Goal: Task Accomplishment & Management: Manage account settings

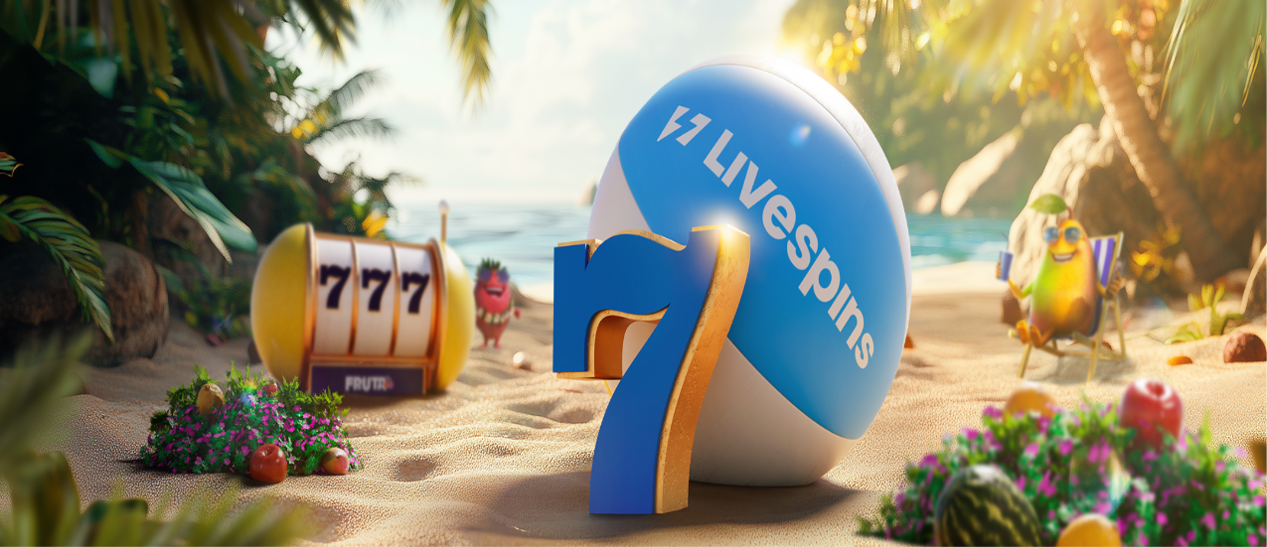
click at [113, 79] on span "Kirjaudu" at bounding box center [137, 72] width 49 height 15
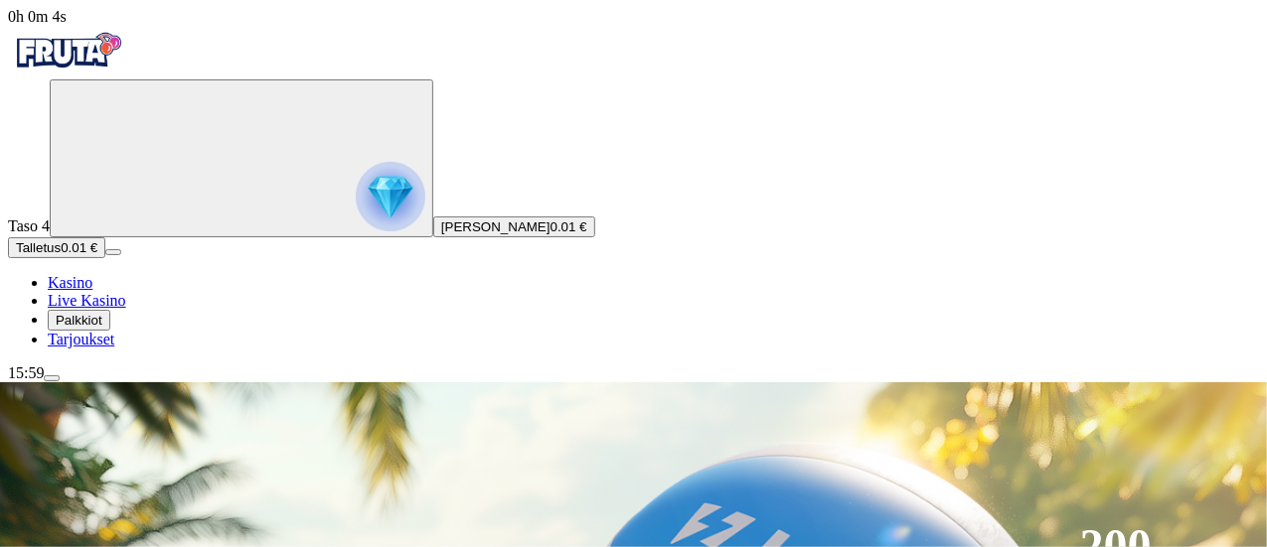
click at [52, 379] on span "menu icon" at bounding box center [52, 379] width 0 height 0
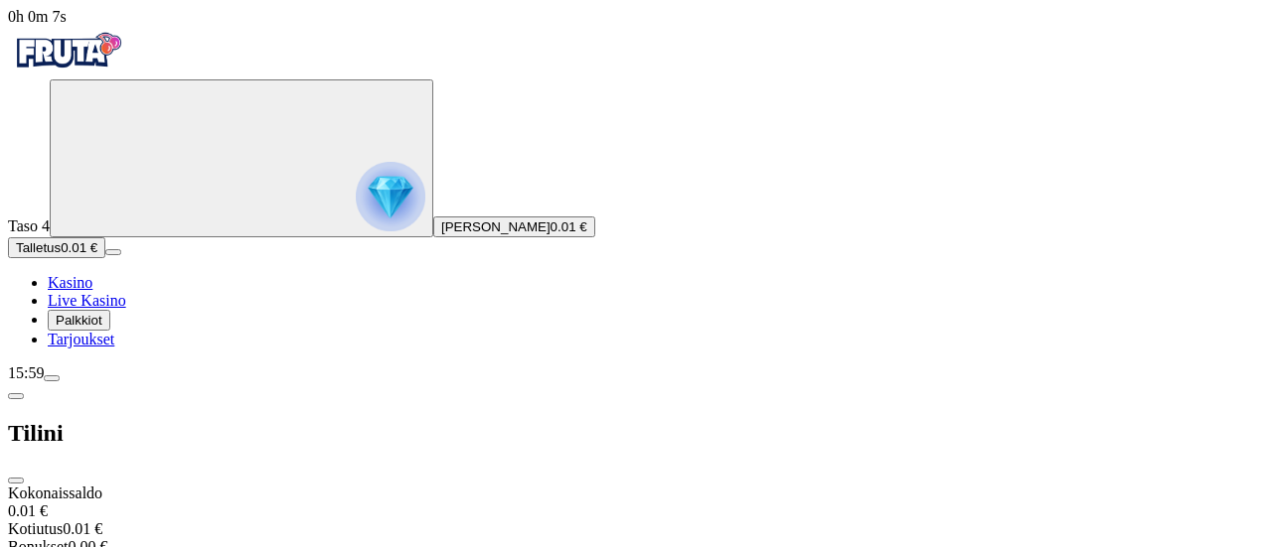
click at [126, 257] on circle "Primary" at bounding box center [206, 157] width 203 height 203
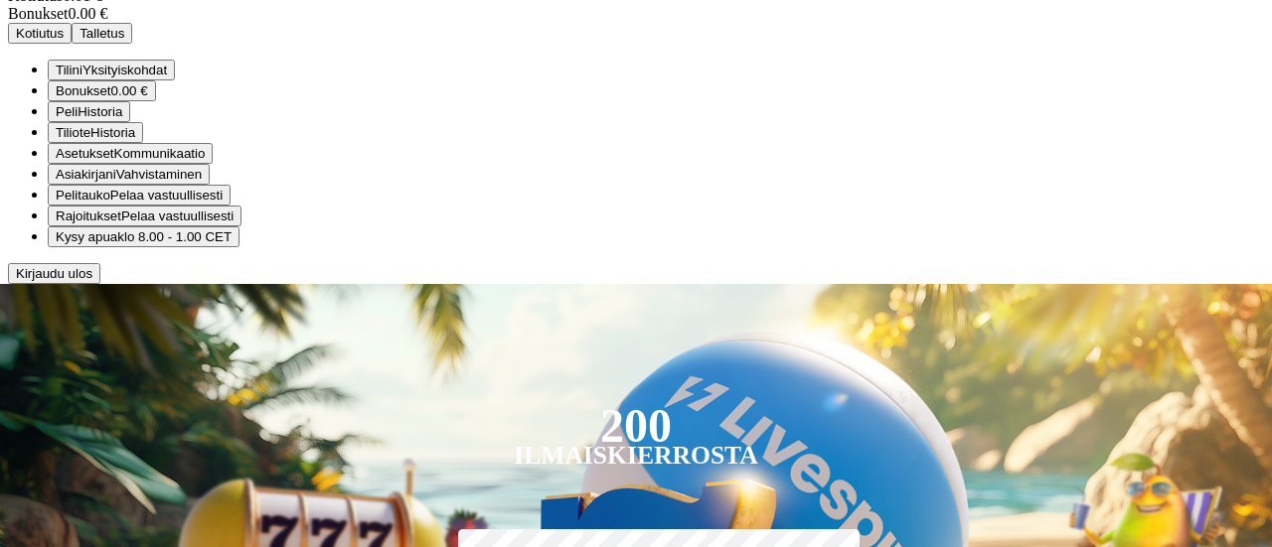
scroll to position [1067, 0]
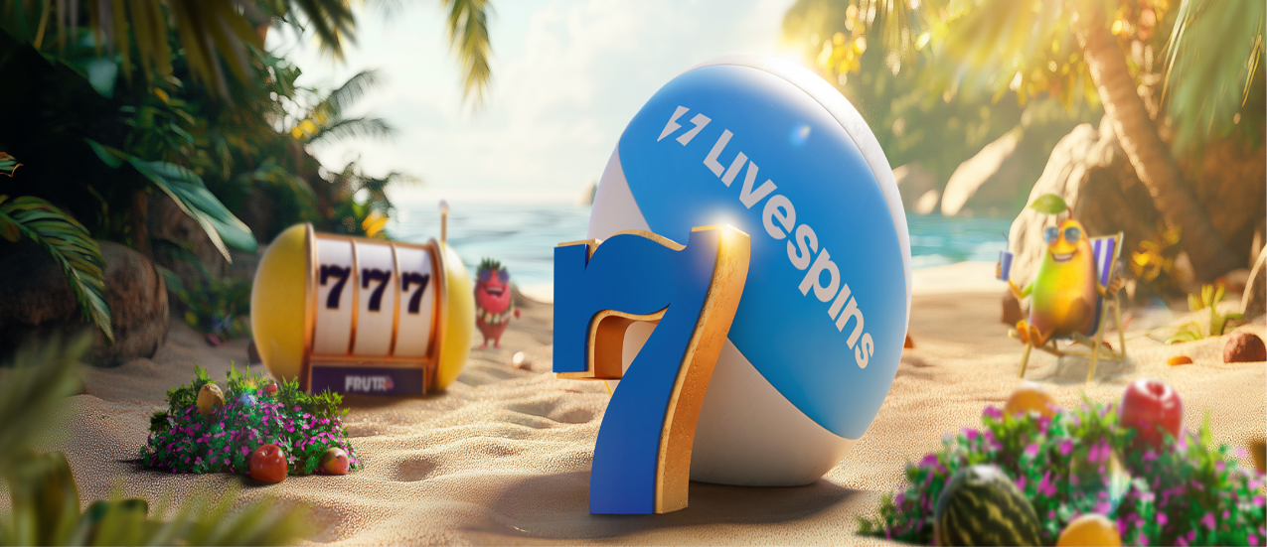
click at [52, 379] on span "menu icon" at bounding box center [52, 379] width 0 height 0
click at [149, 486] on input "number" at bounding box center [78, 496] width 141 height 20
type input "**"
click at [72, 524] on button "Kotiutus" at bounding box center [40, 534] width 64 height 21
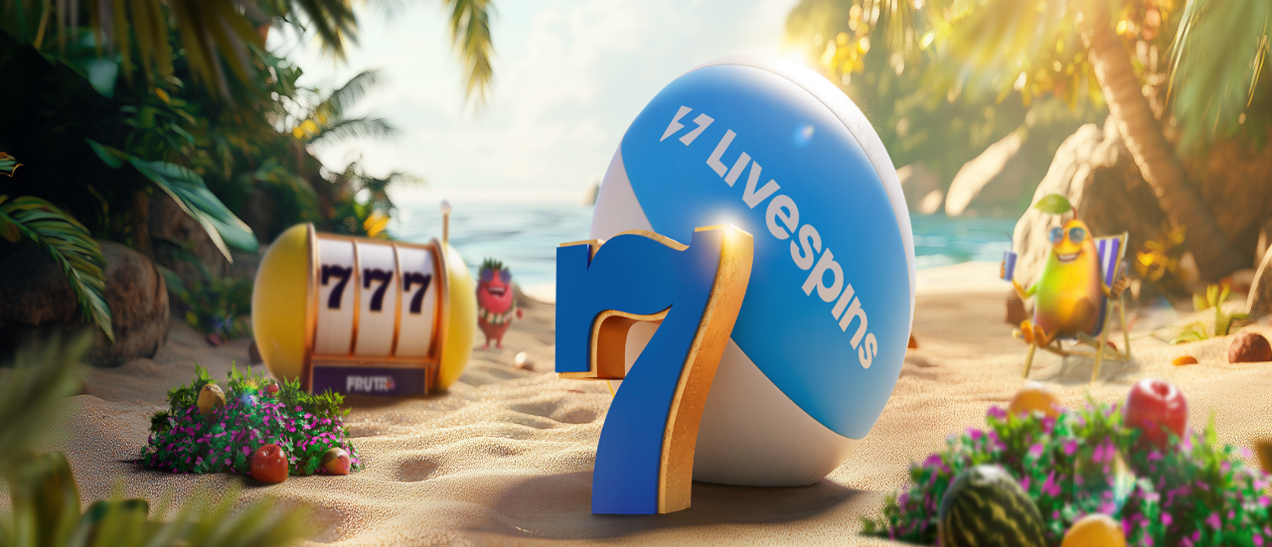
click at [16, 481] on span "close icon" at bounding box center [16, 481] width 0 height 0
click at [52, 379] on span "menu icon" at bounding box center [52, 379] width 0 height 0
click at [16, 481] on span "close icon" at bounding box center [16, 481] width 0 height 0
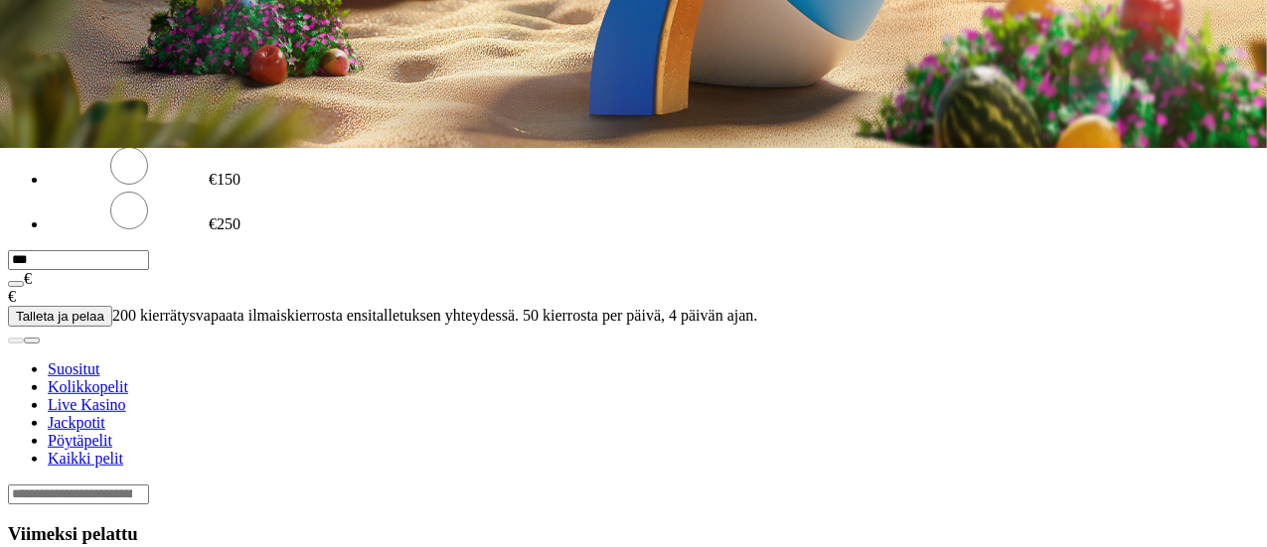
scroll to position [393, 0]
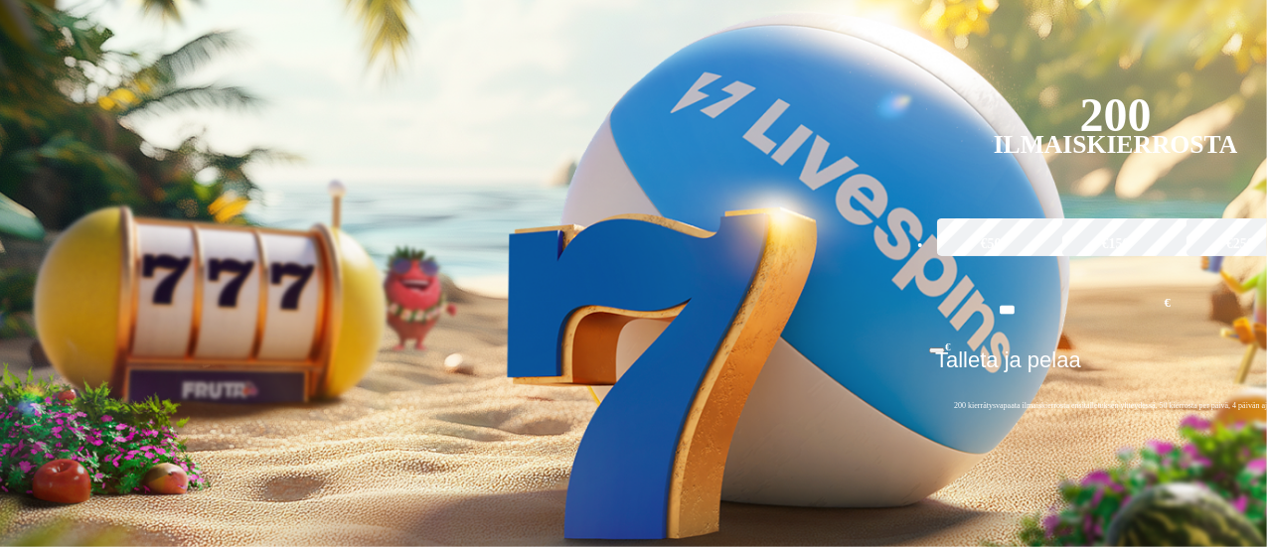
scroll to position [434, 0]
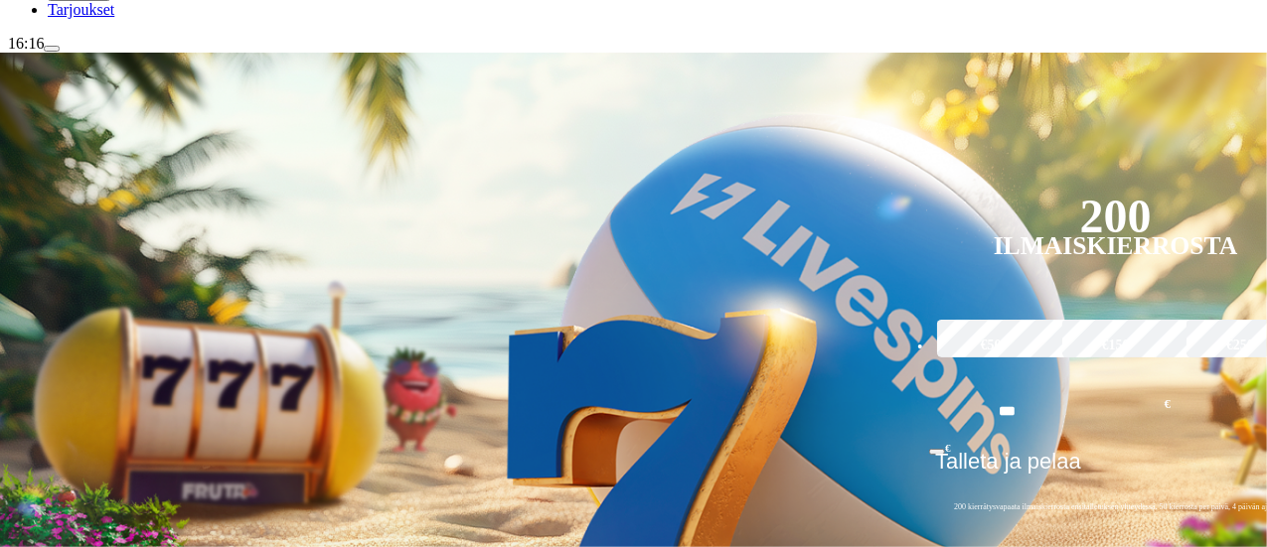
scroll to position [333, 0]
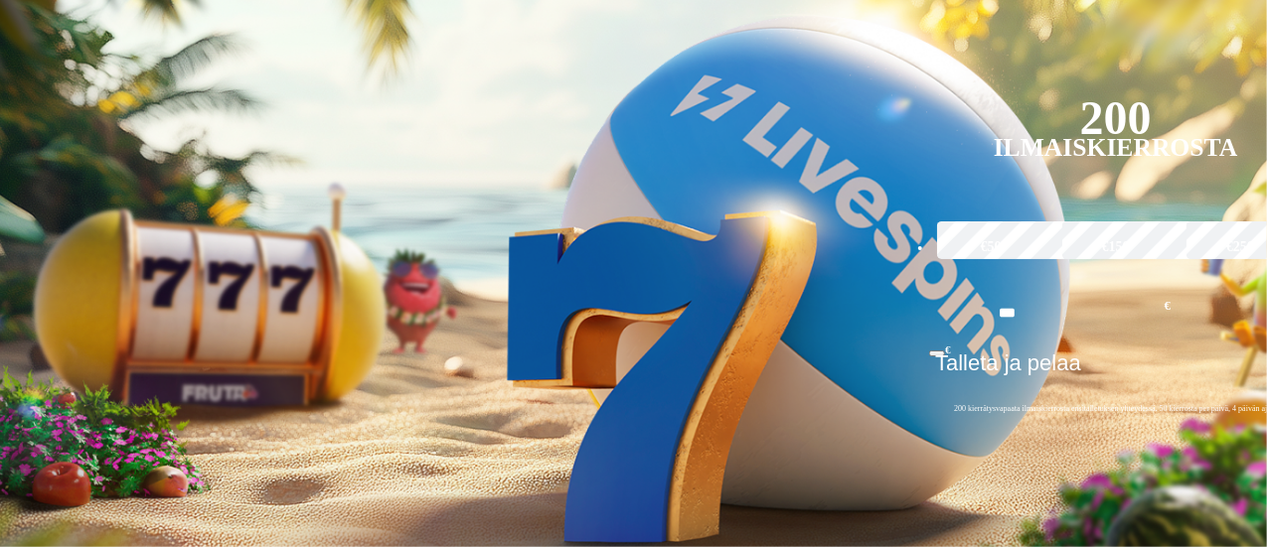
scroll to position [439, 0]
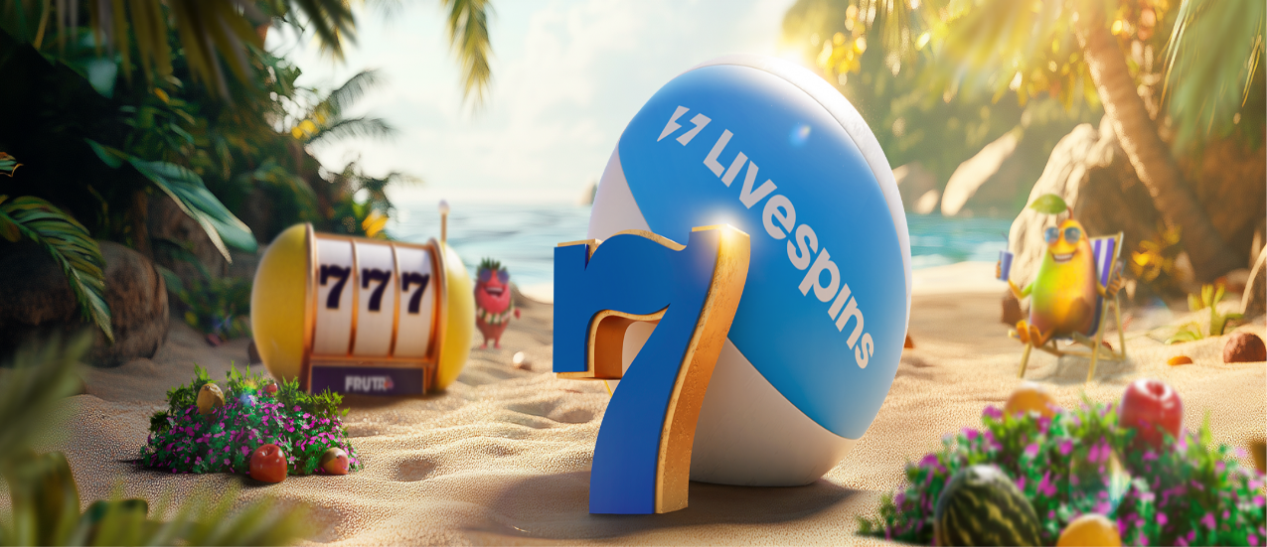
click at [52, 379] on span "menu icon" at bounding box center [52, 379] width 0 height 0
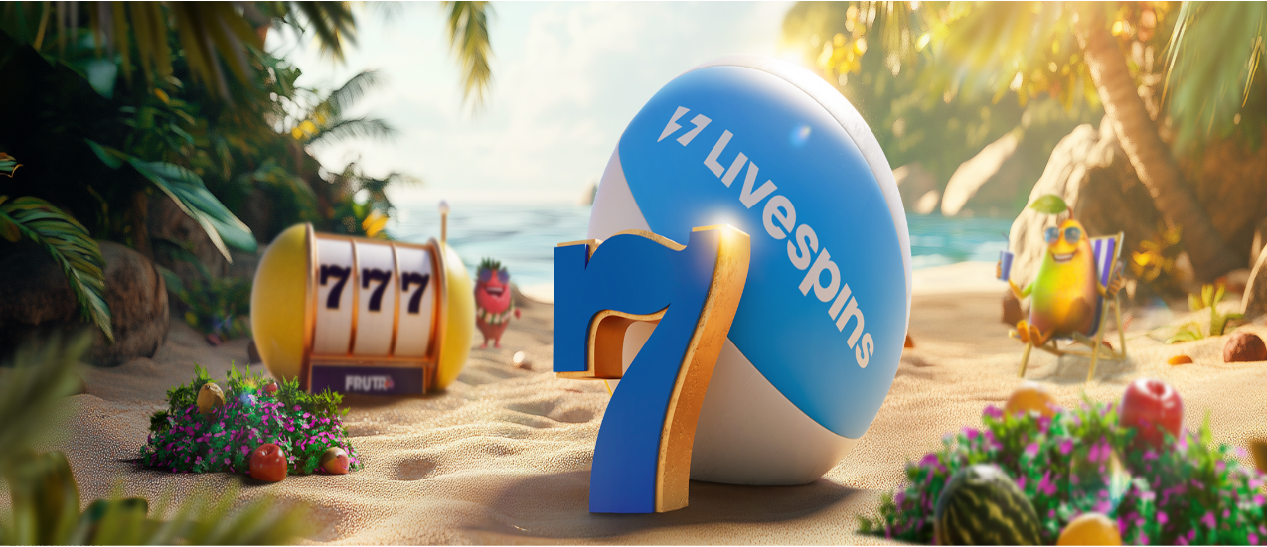
scroll to position [245, 0]
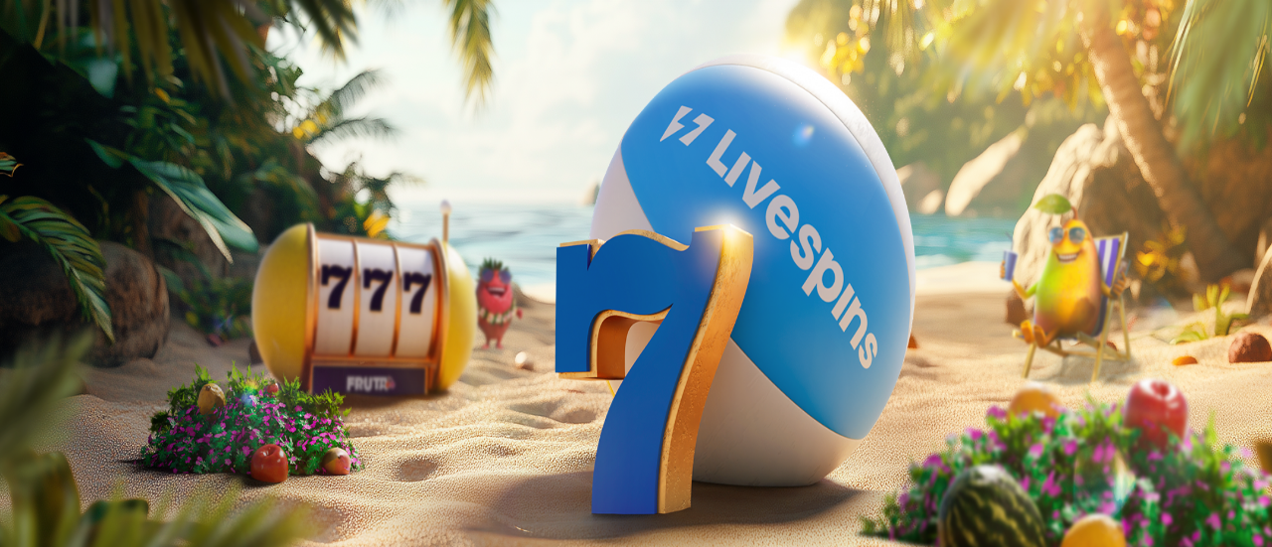
click at [105, 82] on button "Kirjaudu" at bounding box center [137, 72] width 65 height 21
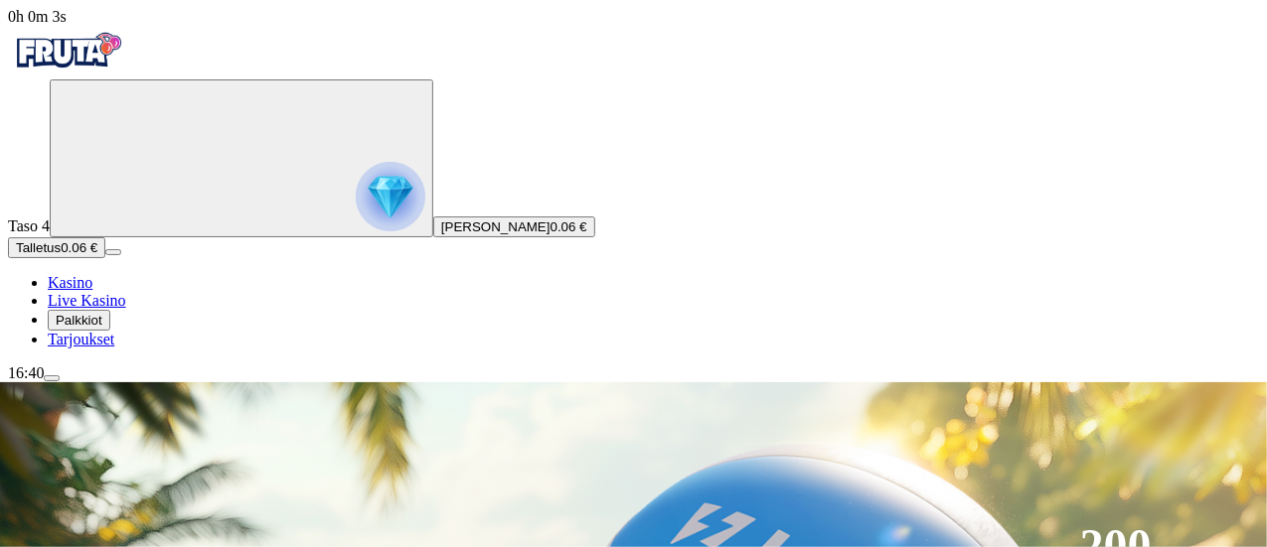
click at [52, 379] on span "menu icon" at bounding box center [52, 379] width 0 height 0
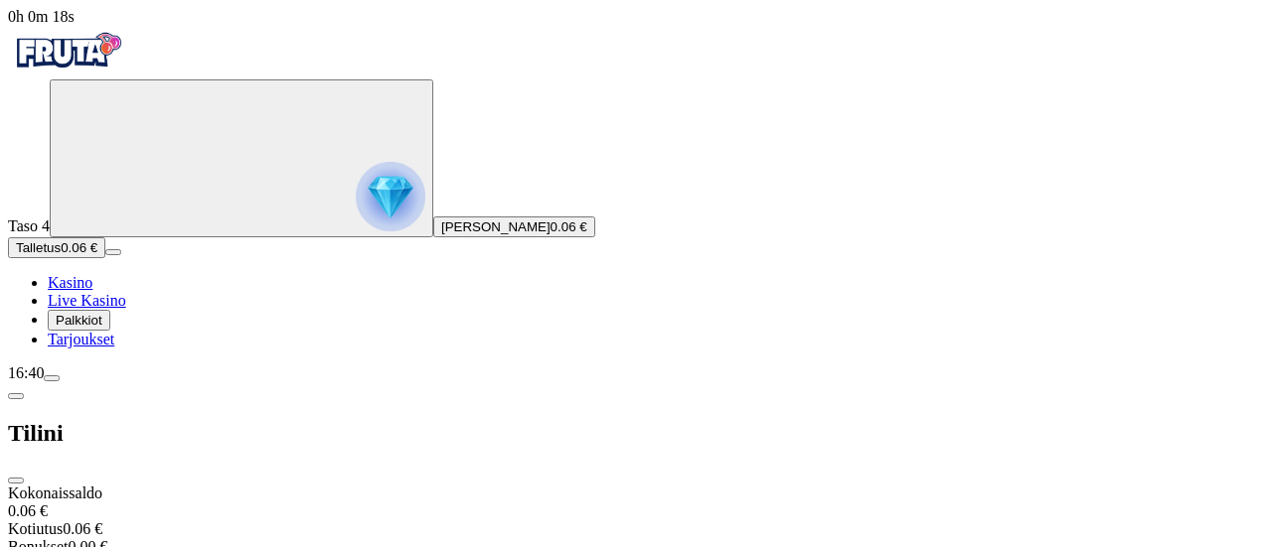
click at [16, 481] on span "close icon" at bounding box center [16, 481] width 0 height 0
